Goal: Check status: Check status

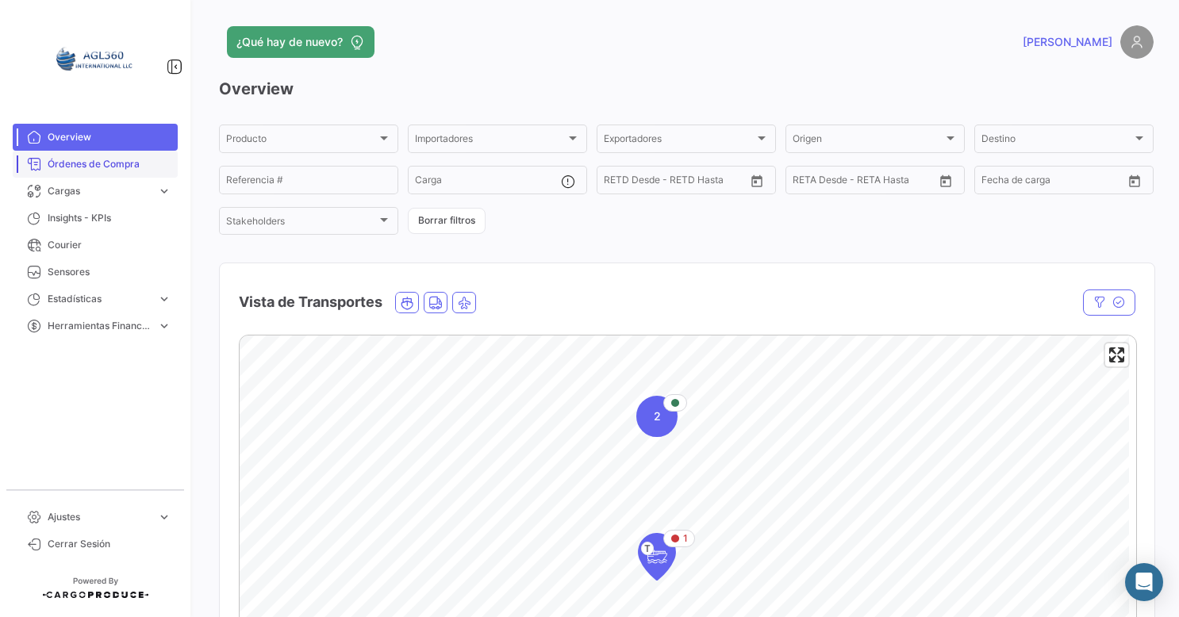
click at [112, 167] on span "Órdenes de Compra" at bounding box center [110, 164] width 124 height 14
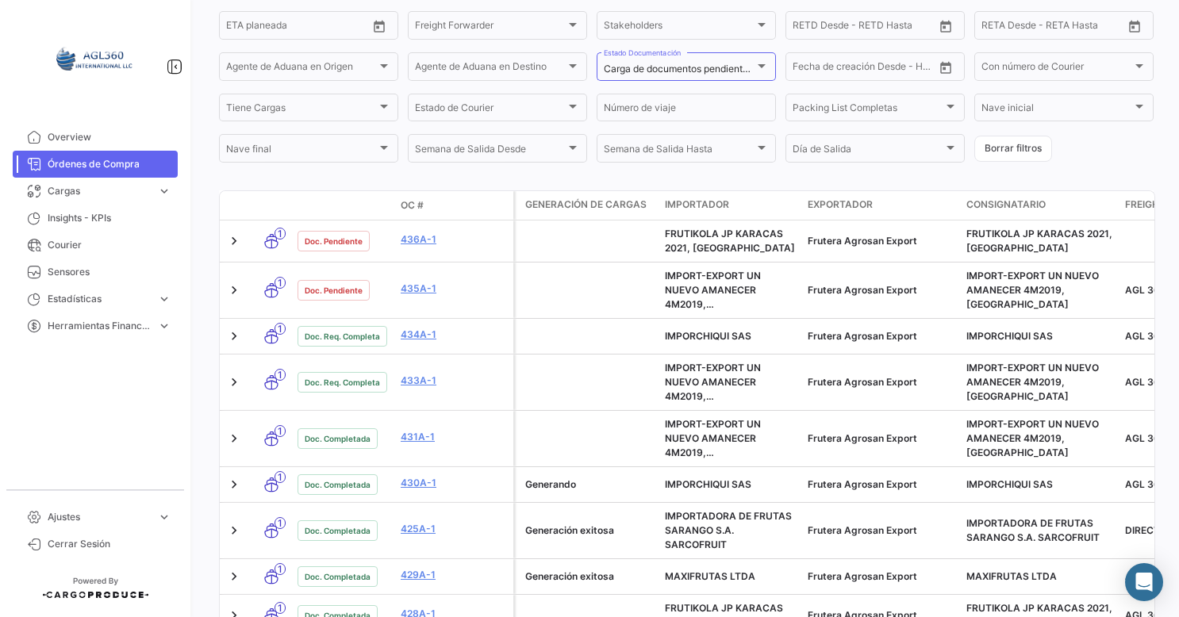
scroll to position [298, 0]
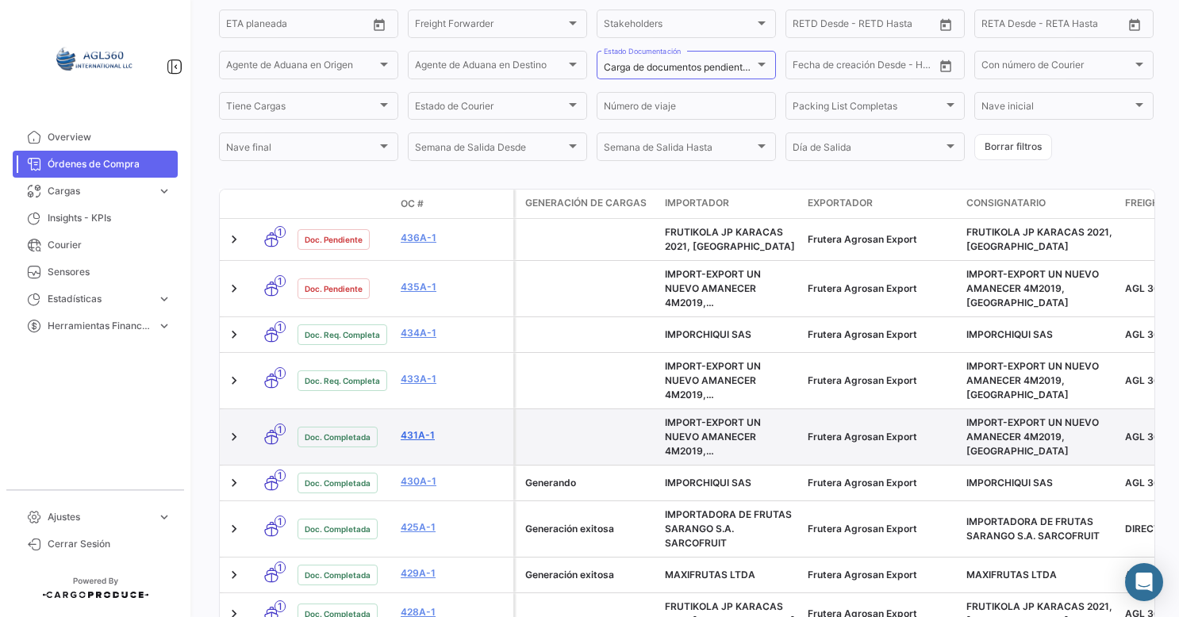
click at [416, 439] on link "431A-1" at bounding box center [454, 435] width 106 height 14
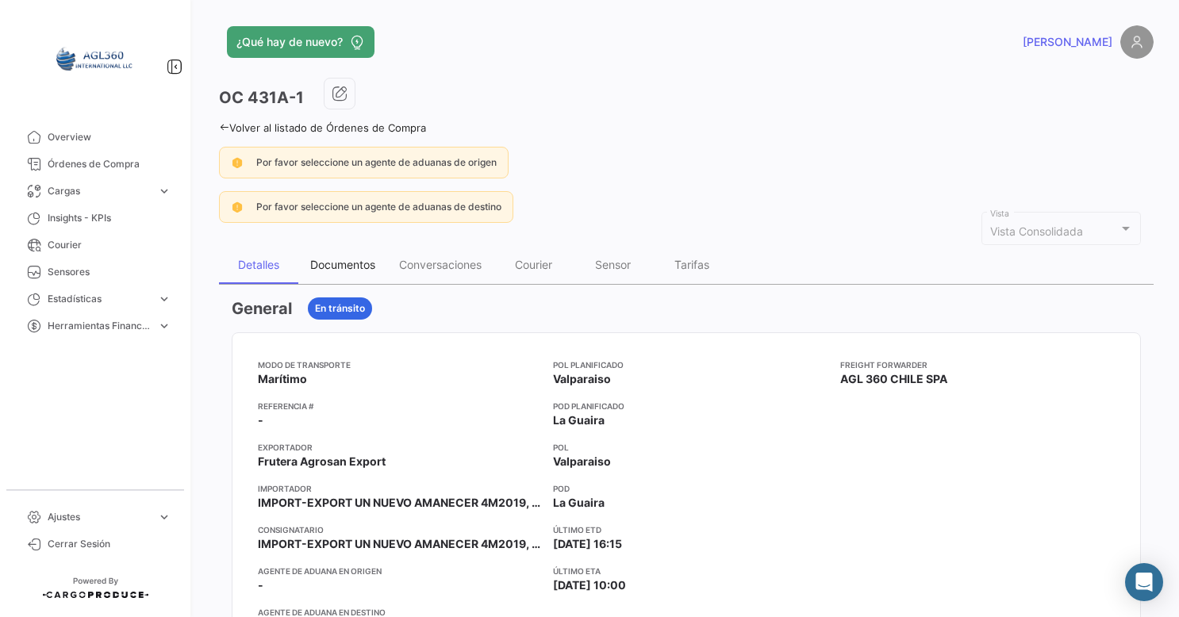
click at [358, 259] on div "Documentos" at bounding box center [342, 264] width 65 height 13
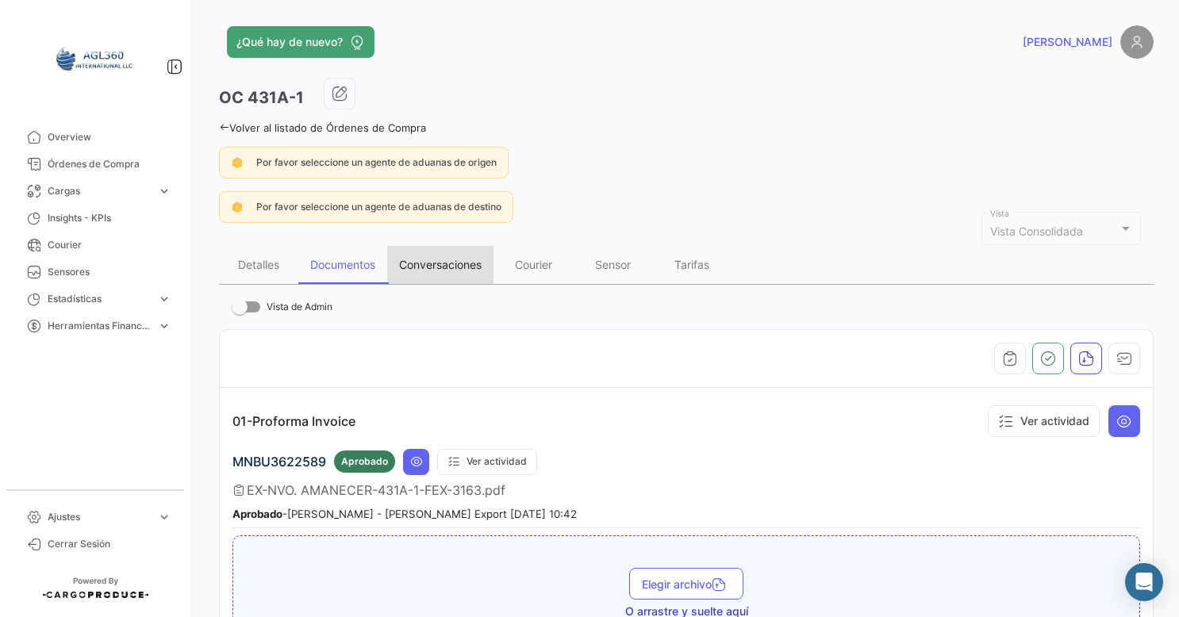
click at [438, 265] on div "Conversaciones" at bounding box center [440, 264] width 83 height 13
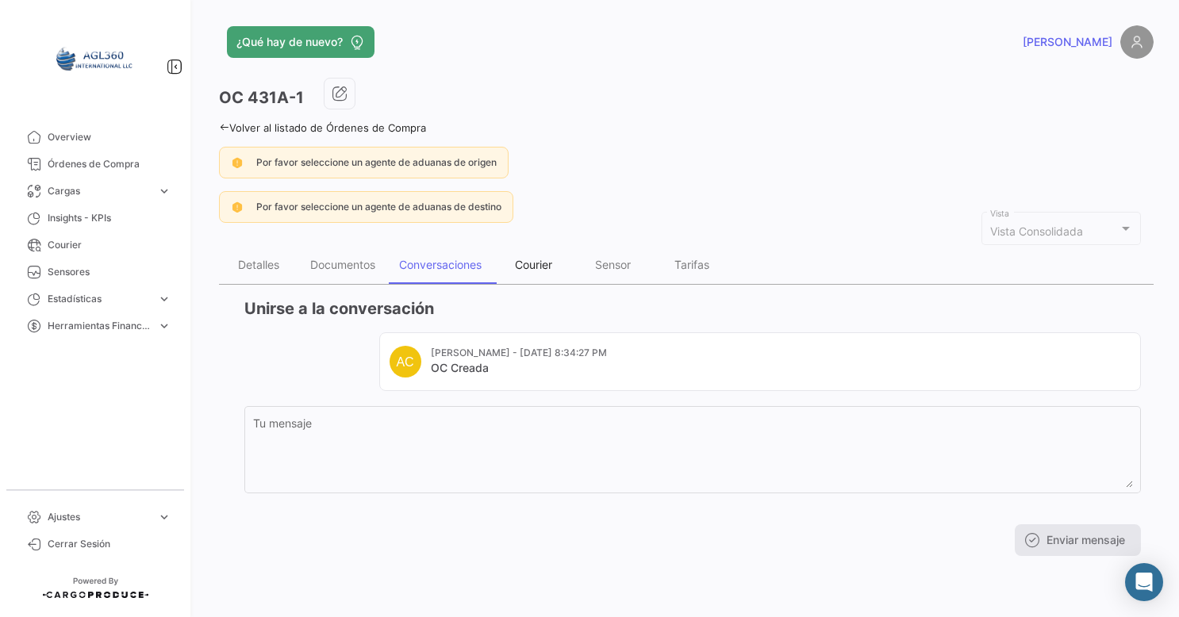
click at [527, 265] on div "Courier" at bounding box center [533, 264] width 37 height 13
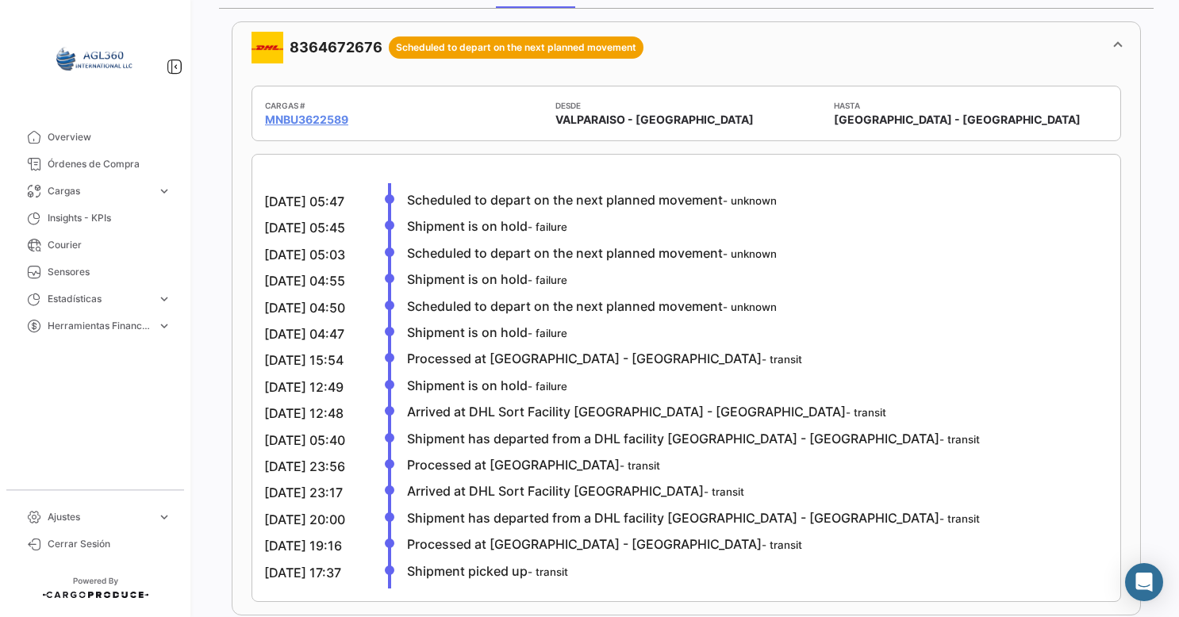
scroll to position [284, 0]
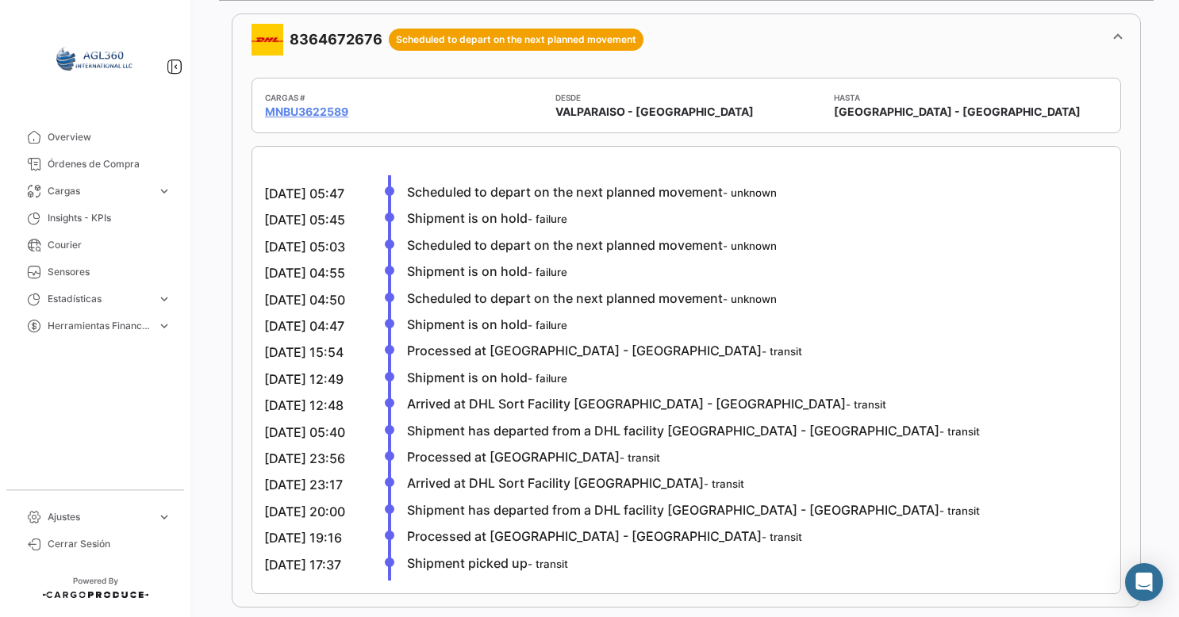
click at [784, 596] on div "Cargas # MNBU3622589 Desde [GEOGRAPHIC_DATA] - [GEOGRAPHIC_DATA] Hasta [GEOGRAP…" at bounding box center [686, 336] width 908 height 542
click at [428, 113] on app-card-info-value "MNBU3622589" at bounding box center [404, 112] width 278 height 16
